Goal: Information Seeking & Learning: Learn about a topic

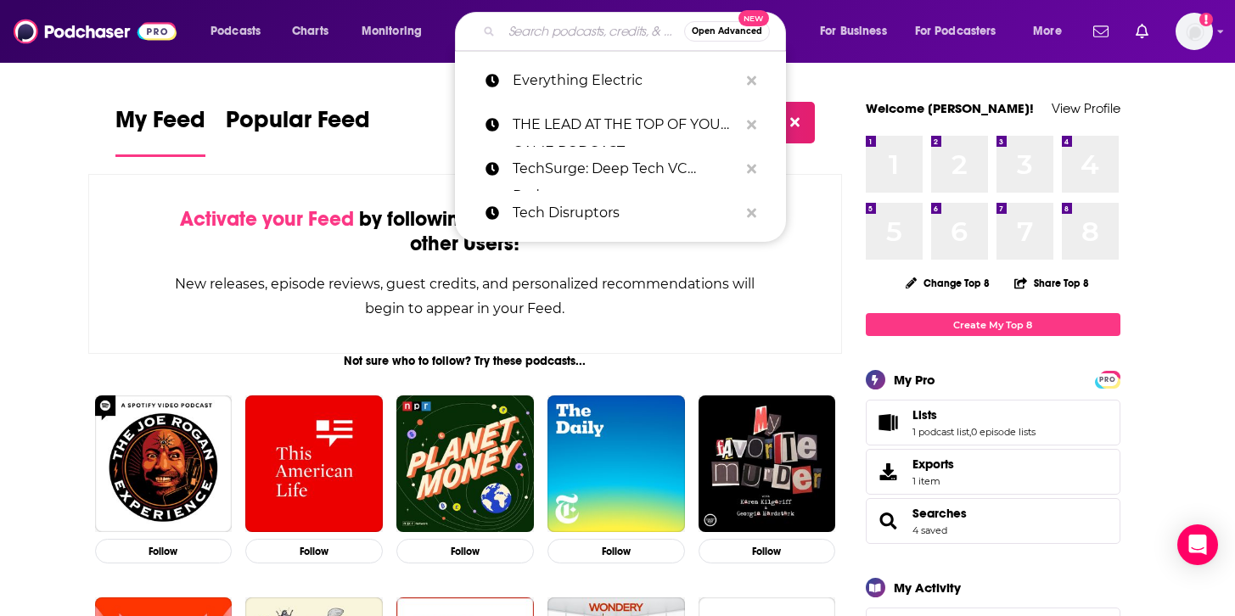
type input "Bloomberg Tax - [PERSON_NAME] [DATE] at 1:30 pm"
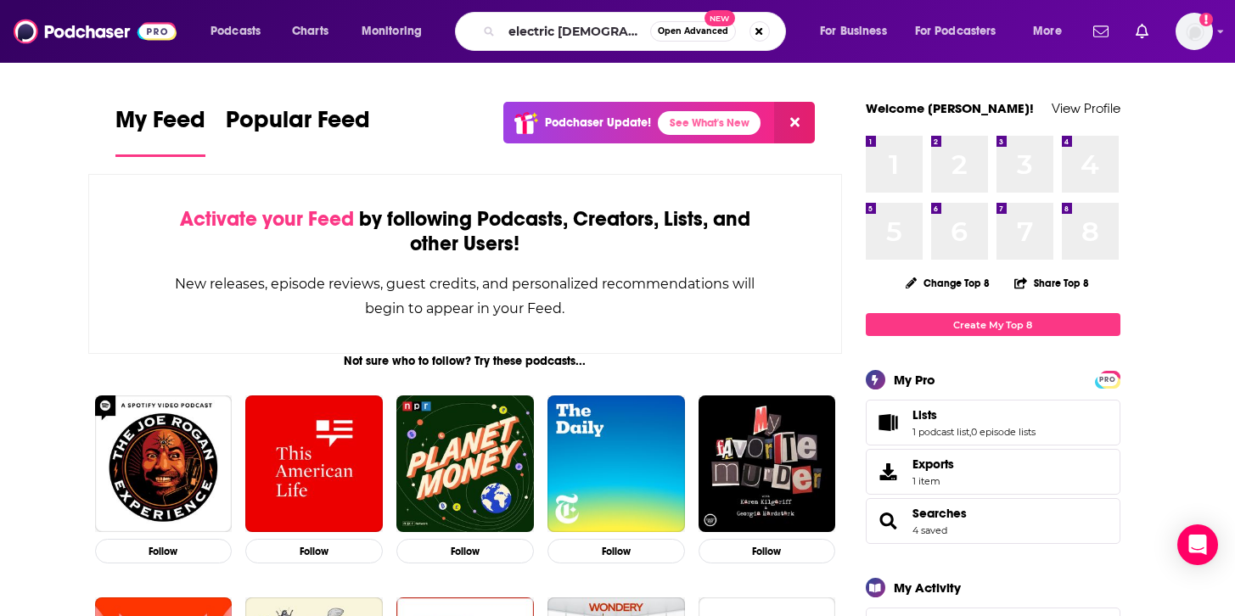
type input "electric [DEMOGRAPHIC_DATA]"
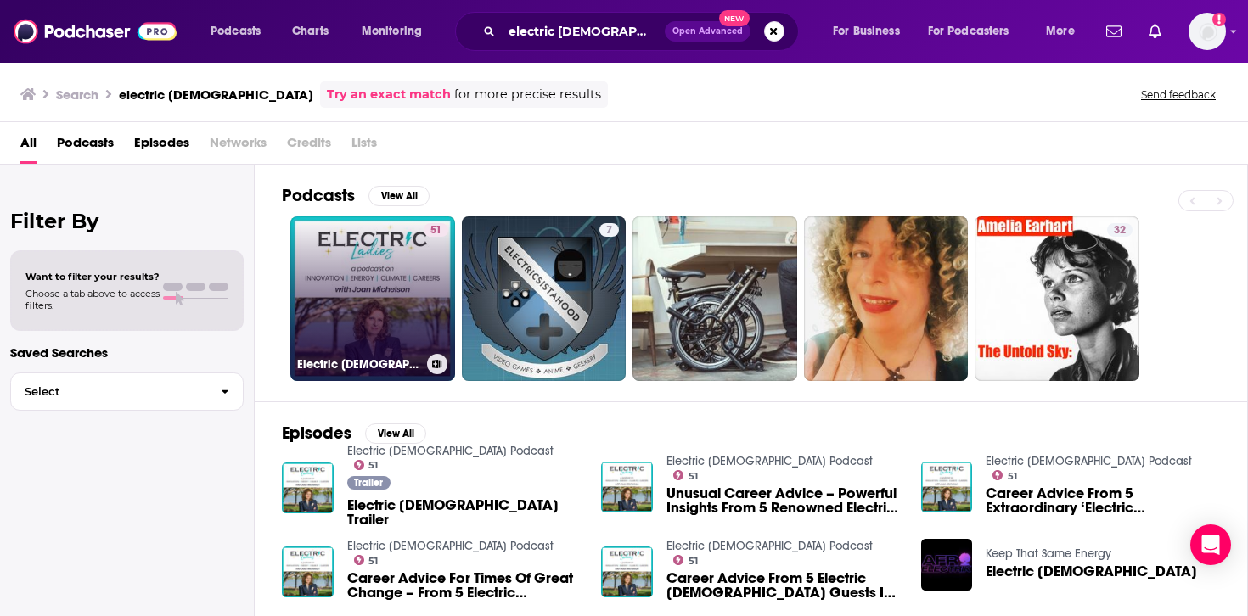
click at [313, 261] on link "51 Electric [DEMOGRAPHIC_DATA] Podcast" at bounding box center [372, 298] width 165 height 165
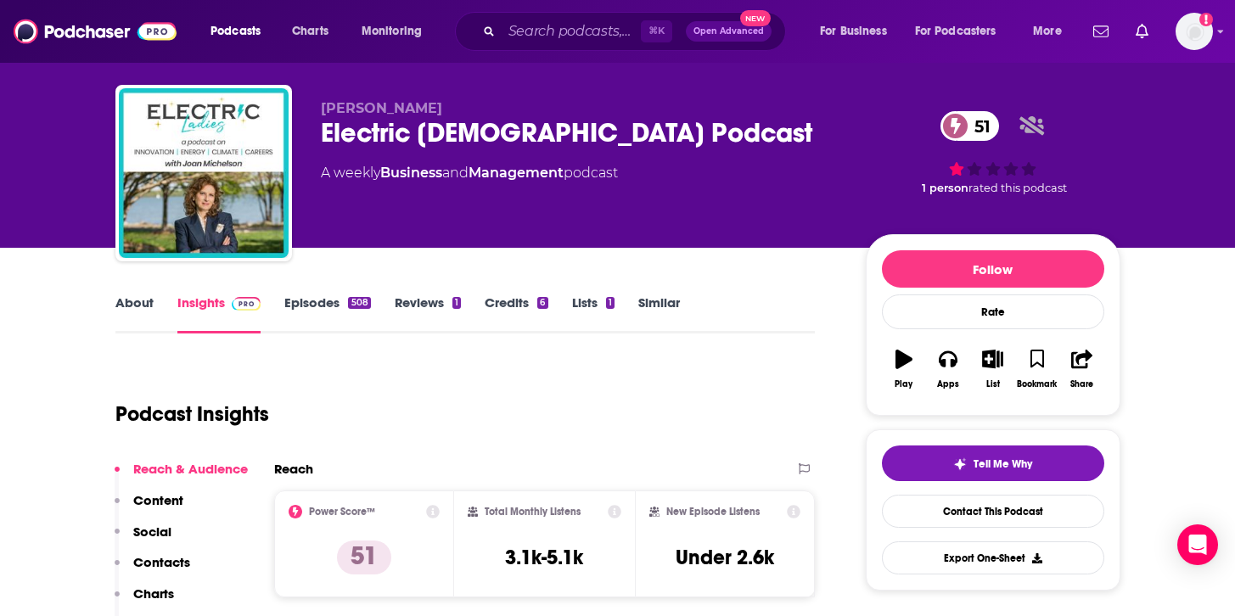
scroll to position [218, 0]
